Goal: Information Seeking & Learning: Learn about a topic

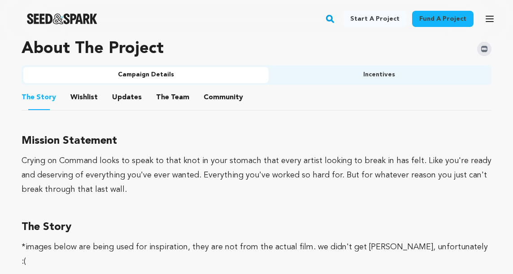
scroll to position [559, 0]
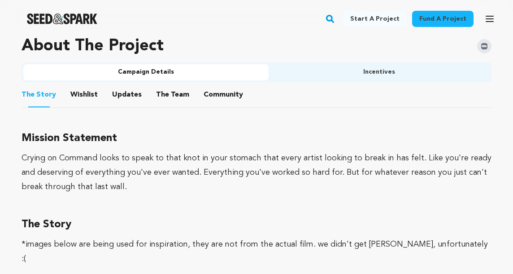
click at [163, 100] on button "The Team" at bounding box center [173, 97] width 22 height 22
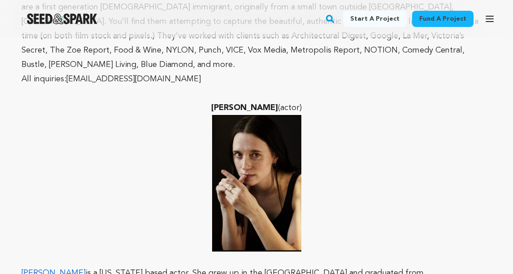
scroll to position [1969, 0]
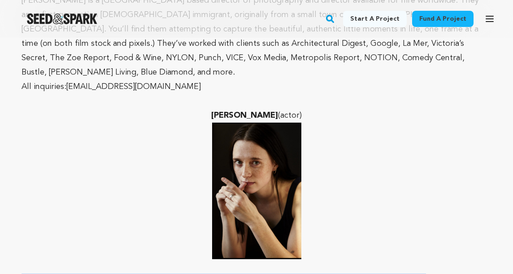
drag, startPoint x: 407, startPoint y: 240, endPoint x: 22, endPoint y: 228, distance: 384.7
copy p "[PERSON_NAME] is a [US_STATE] based actor. She grew up in the [GEOGRAPHIC_DATA]…"
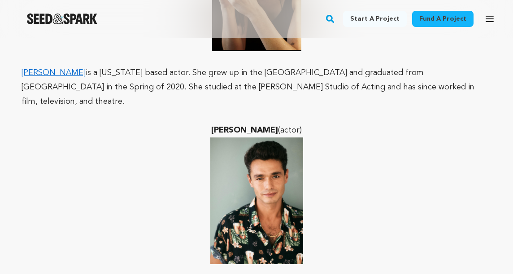
scroll to position [2179, 0]
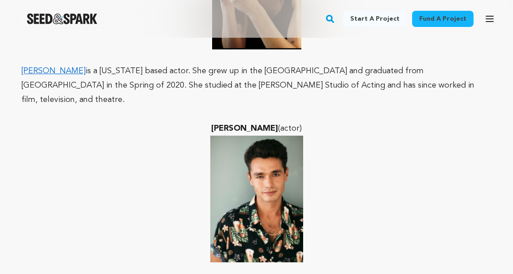
drag, startPoint x: 335, startPoint y: 216, endPoint x: 18, endPoint y: 212, distance: 316.8
copy div "[PERSON_NAME] is an actor who was born in [GEOGRAPHIC_DATA], [DEMOGRAPHIC_DATA]…"
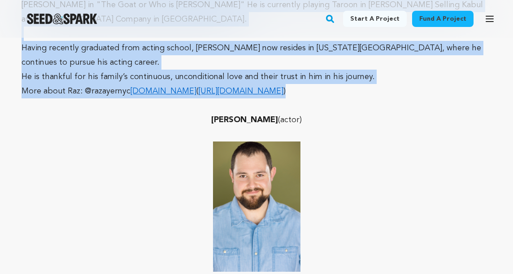
scroll to position [2569, 0]
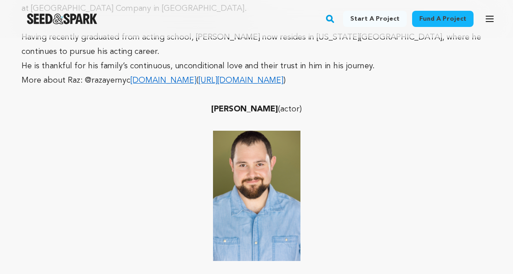
drag, startPoint x: 224, startPoint y: 223, endPoint x: 24, endPoint y: 171, distance: 206.7
copy p "[PERSON_NAME] is a recent college graduate and actor from [GEOGRAPHIC_DATA], [U…"
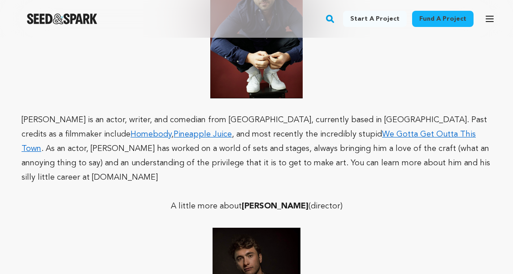
scroll to position [1334, 0]
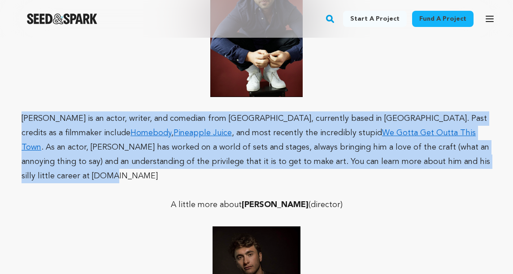
drag, startPoint x: 389, startPoint y: 148, endPoint x: 20, endPoint y: 106, distance: 370.8
click at [20, 106] on div "Fund a project Project details Crying on Command [US_STATE][GEOGRAPHIC_DATA], […" at bounding box center [256, 152] width 513 height 2899
copy p "[PERSON_NAME] is an actor, writer, and comedian from [GEOGRAPHIC_DATA], current…"
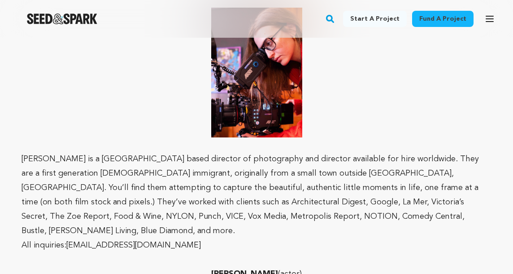
scroll to position [1813, 0]
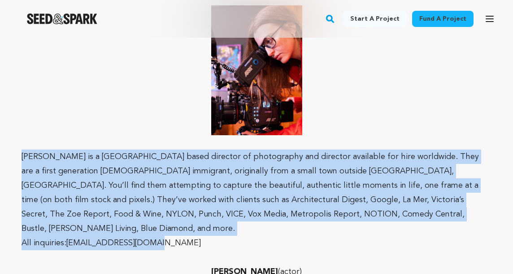
drag, startPoint x: 158, startPoint y: 188, endPoint x: 4, endPoint y: 114, distance: 170.4
copy div "﻿﻿﻿ [PERSON_NAME] is a [DEMOGRAPHIC_DATA] based director of photography and dir…"
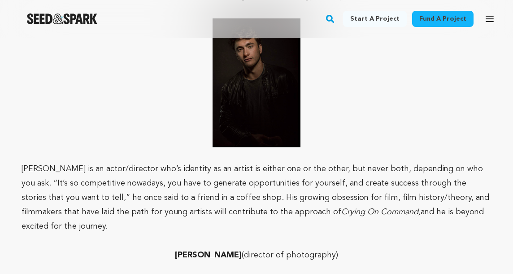
scroll to position [1541, 0]
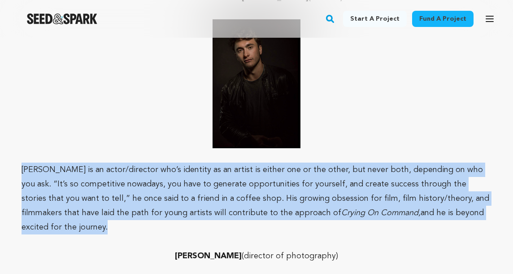
drag, startPoint x: 459, startPoint y: 187, endPoint x: 12, endPoint y: 144, distance: 448.9
copy p "[PERSON_NAME] is an actor/director who’s identity as an artist is either one or…"
